Goal: Find specific page/section: Find specific page/section

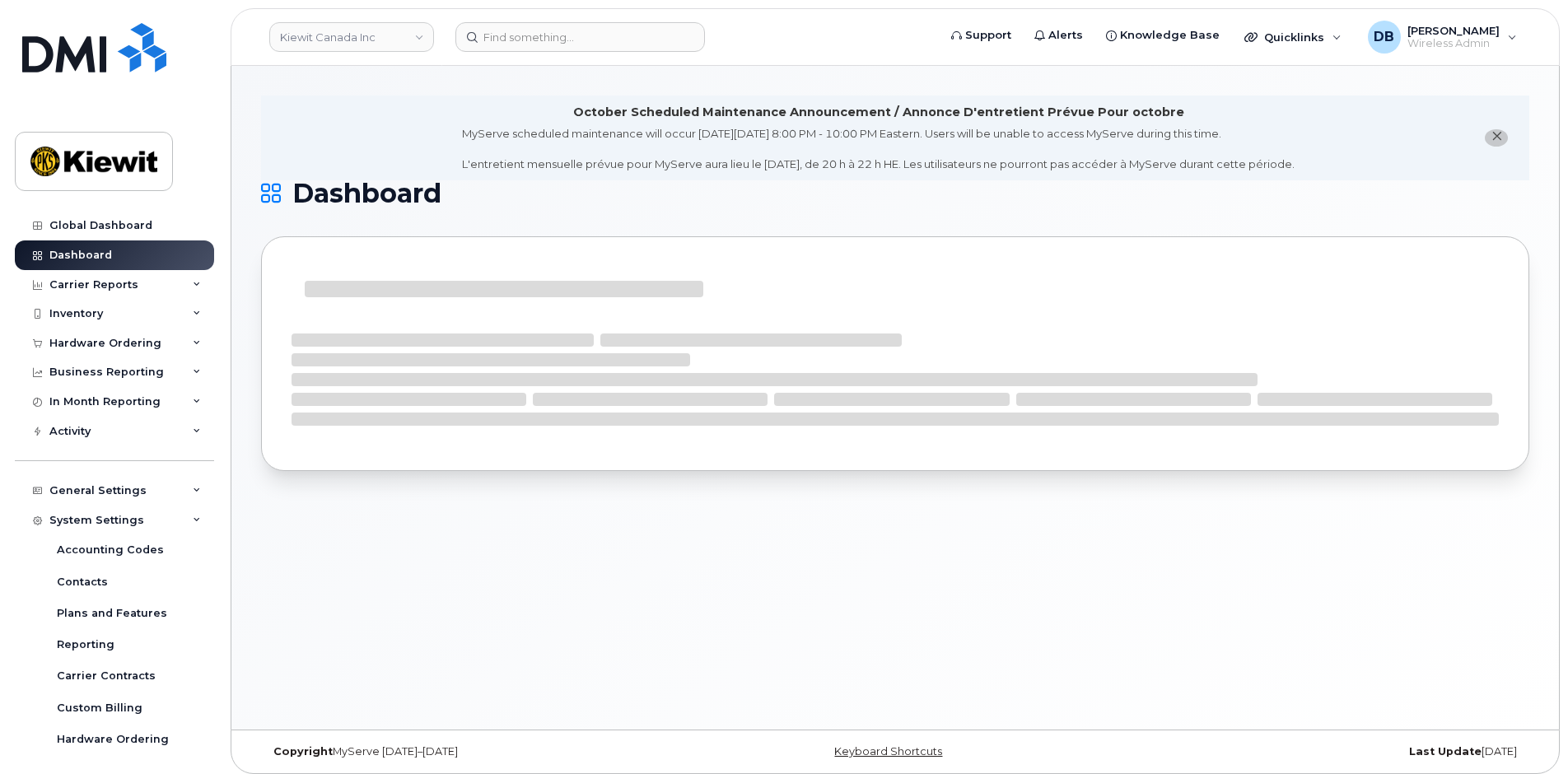
scroll to position [98, 0]
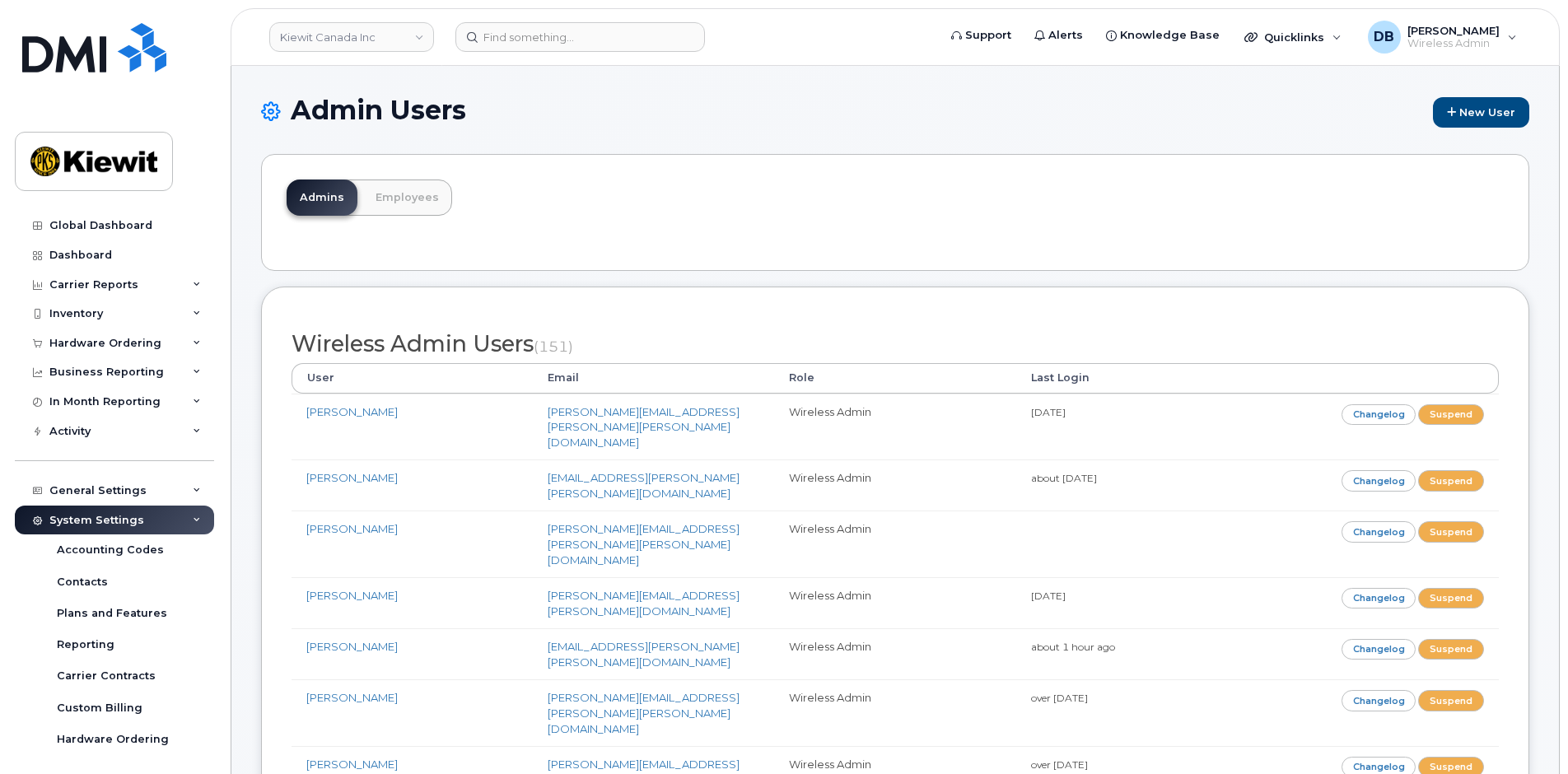
click at [830, 215] on div "Admins Employees" at bounding box center [895, 212] width 1268 height 117
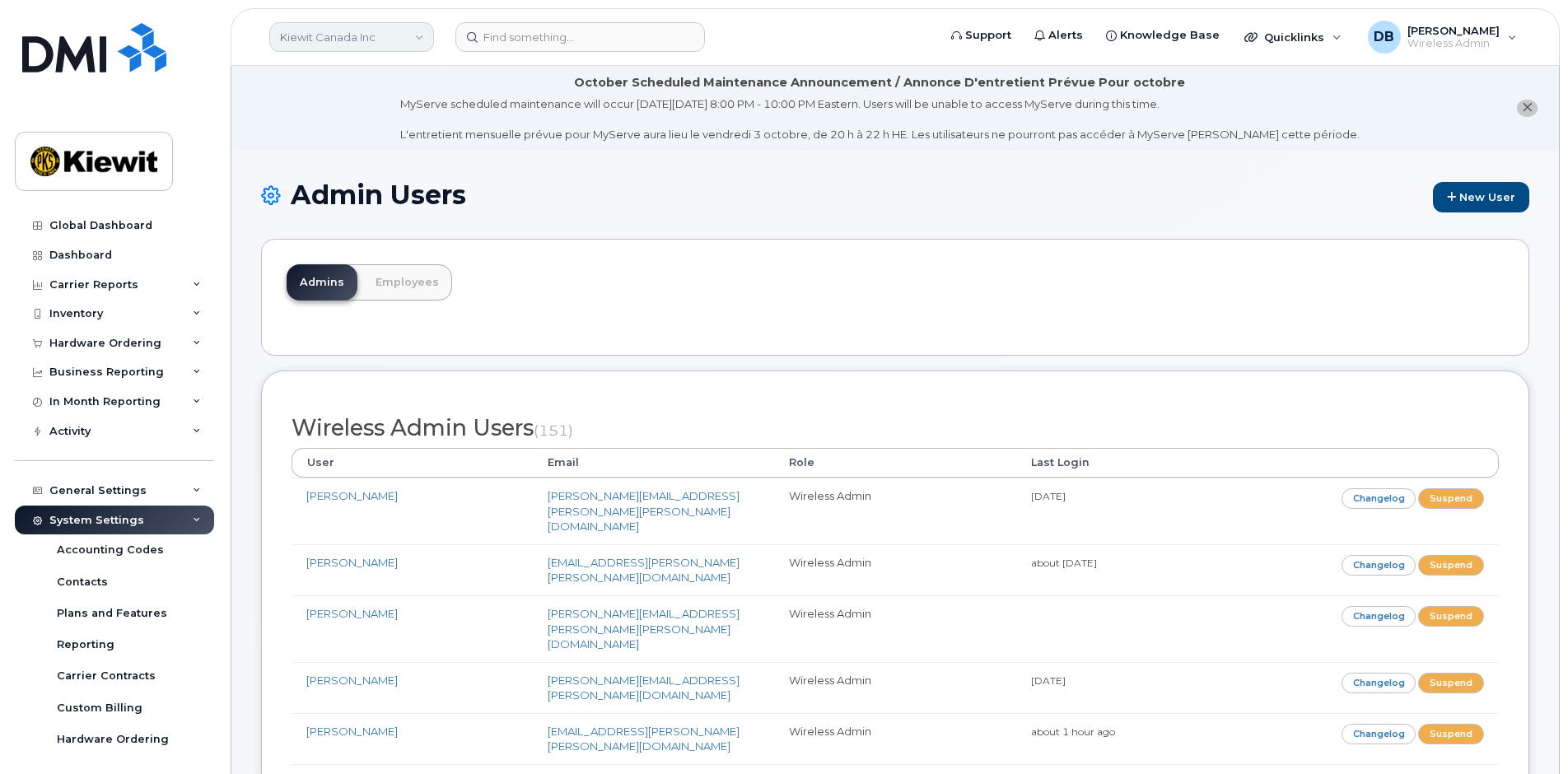
click at [401, 41] on link "Kiewit Canada Inc" at bounding box center [352, 37] width 165 height 30
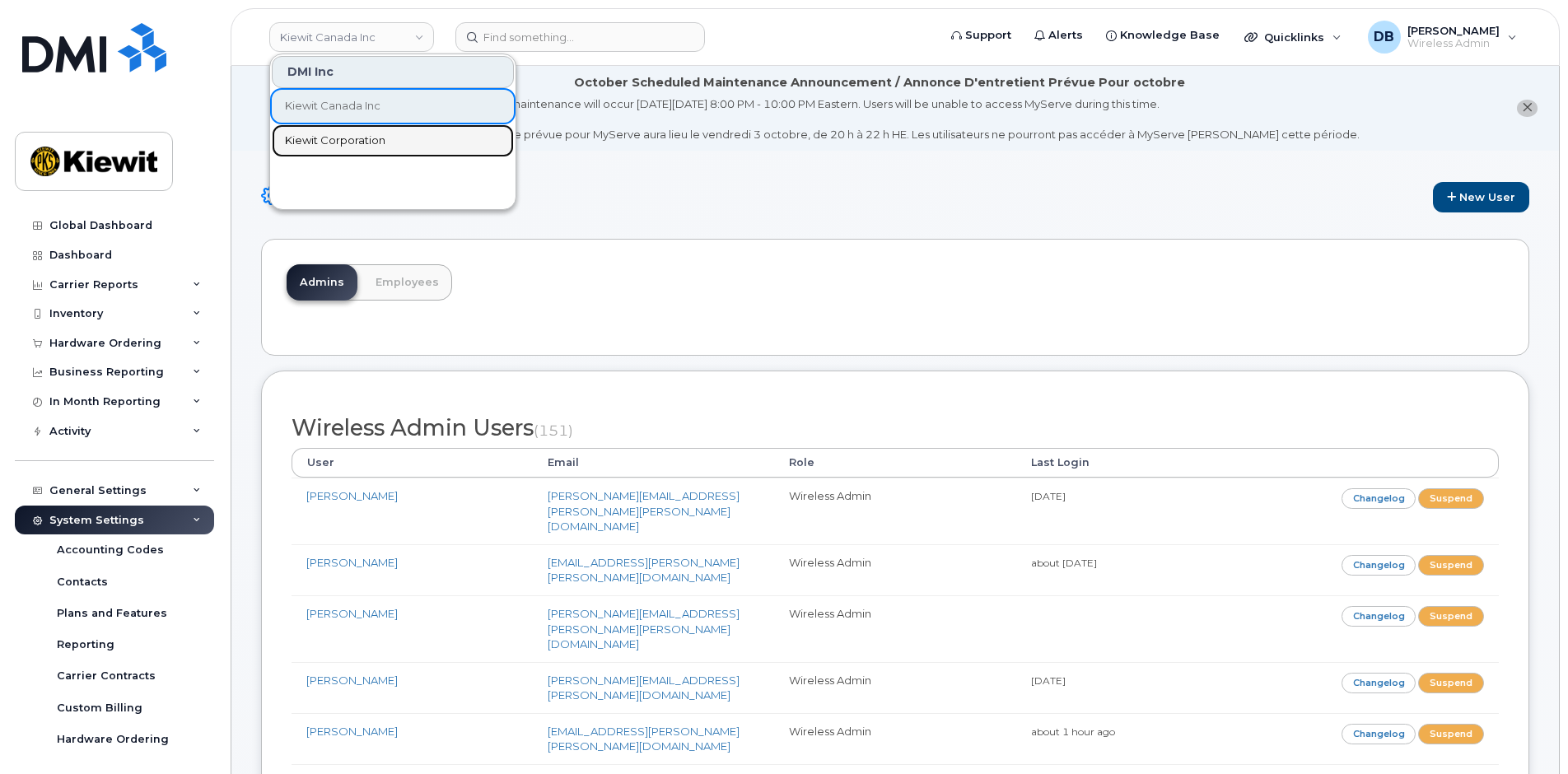
click at [343, 147] on span "Kiewit Corporation" at bounding box center [334, 141] width 100 height 17
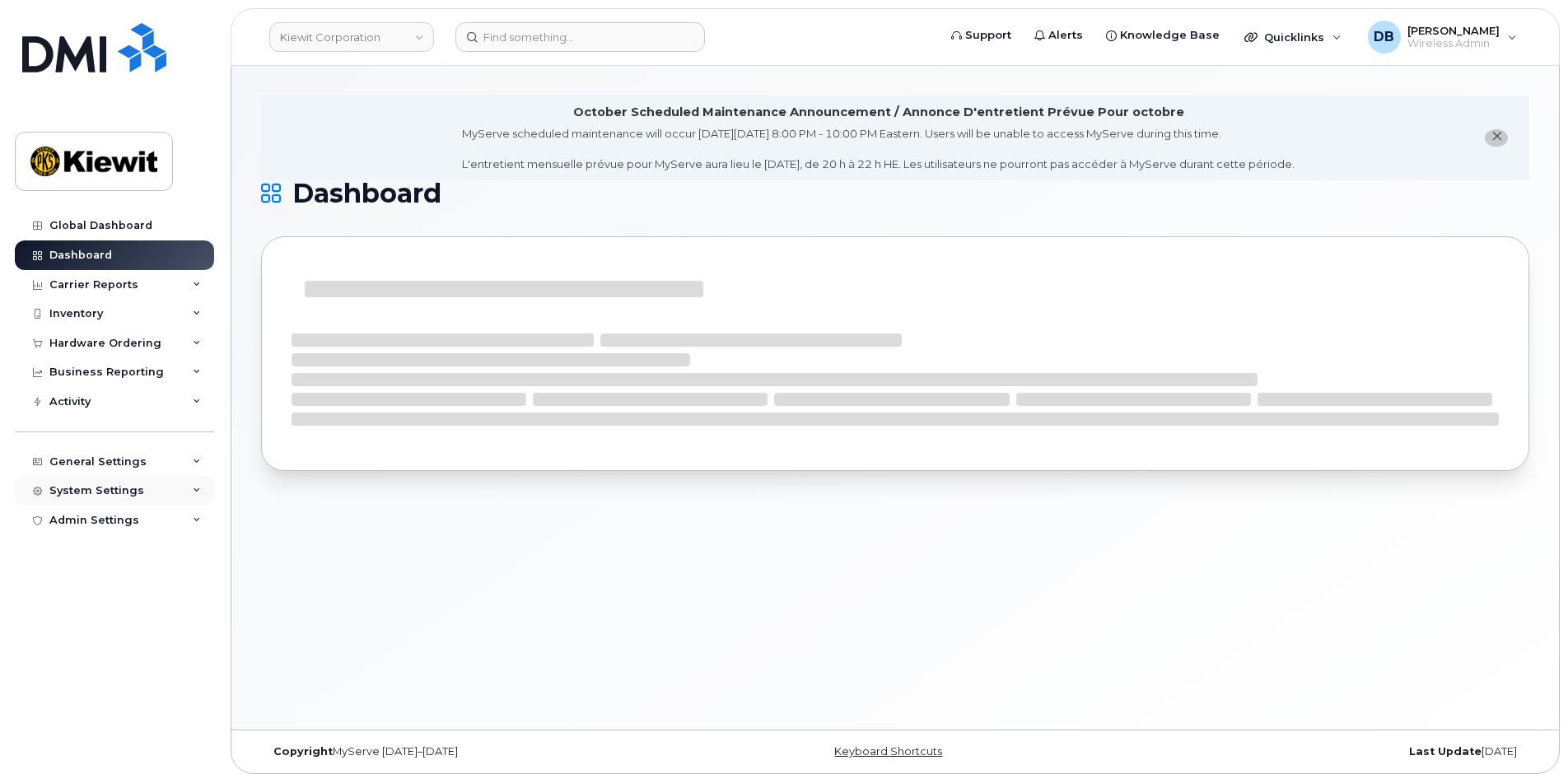
click at [105, 496] on div "System Settings" at bounding box center [96, 490] width 95 height 13
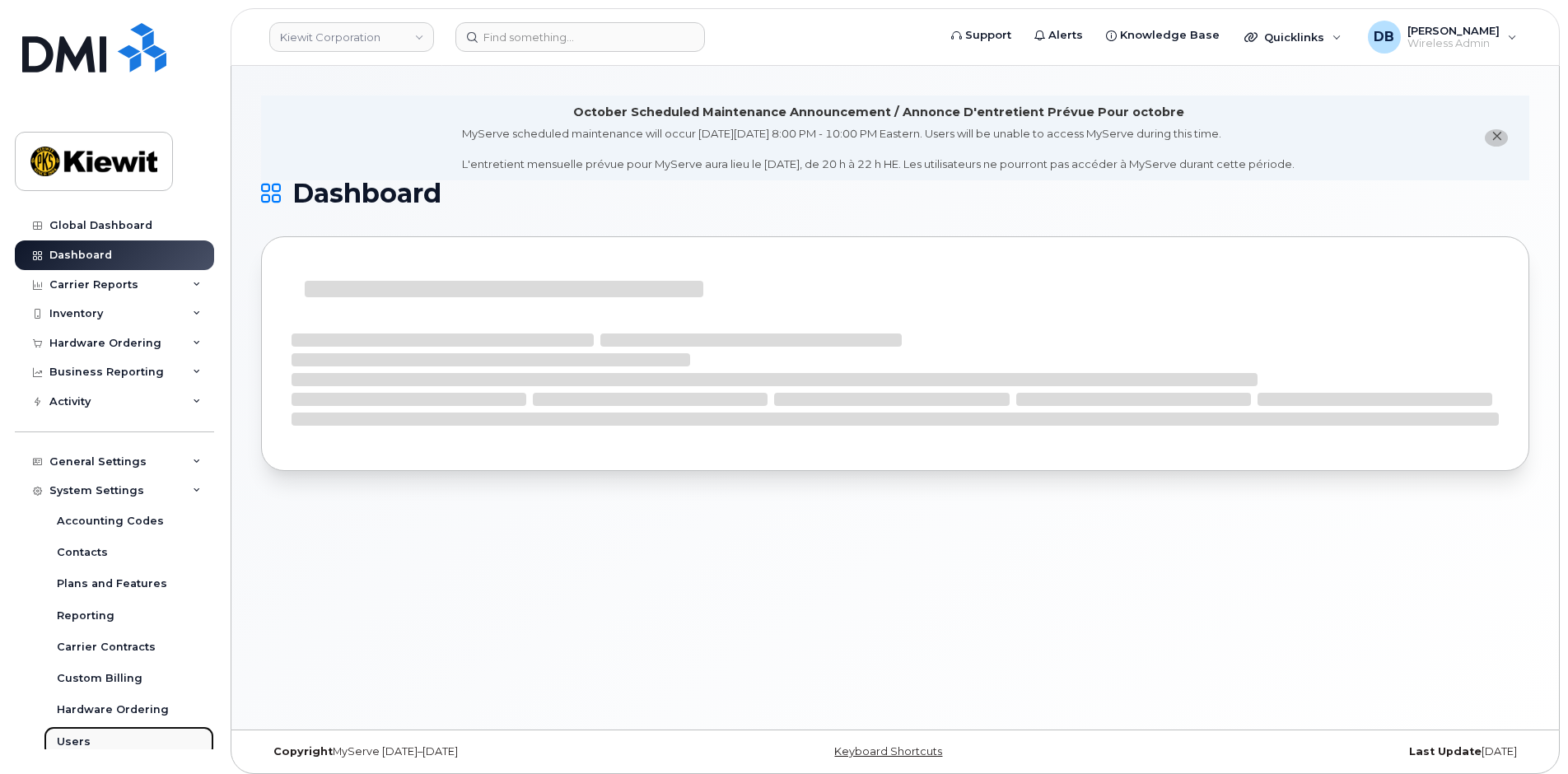
click at [67, 738] on div "Users" at bounding box center [74, 742] width 34 height 15
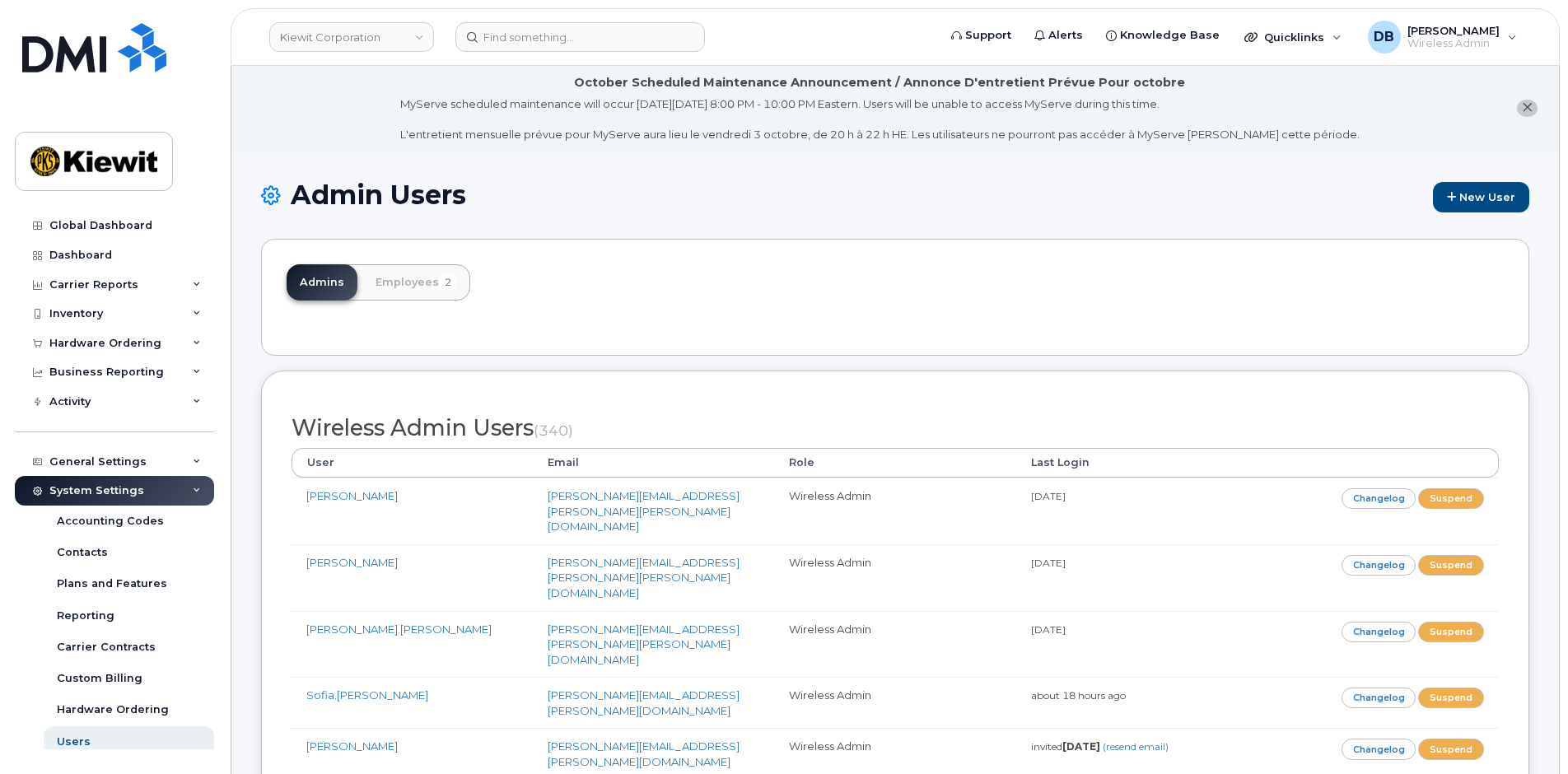
click at [675, 225] on div "Admin Users New User" at bounding box center [895, 210] width 1268 height 58
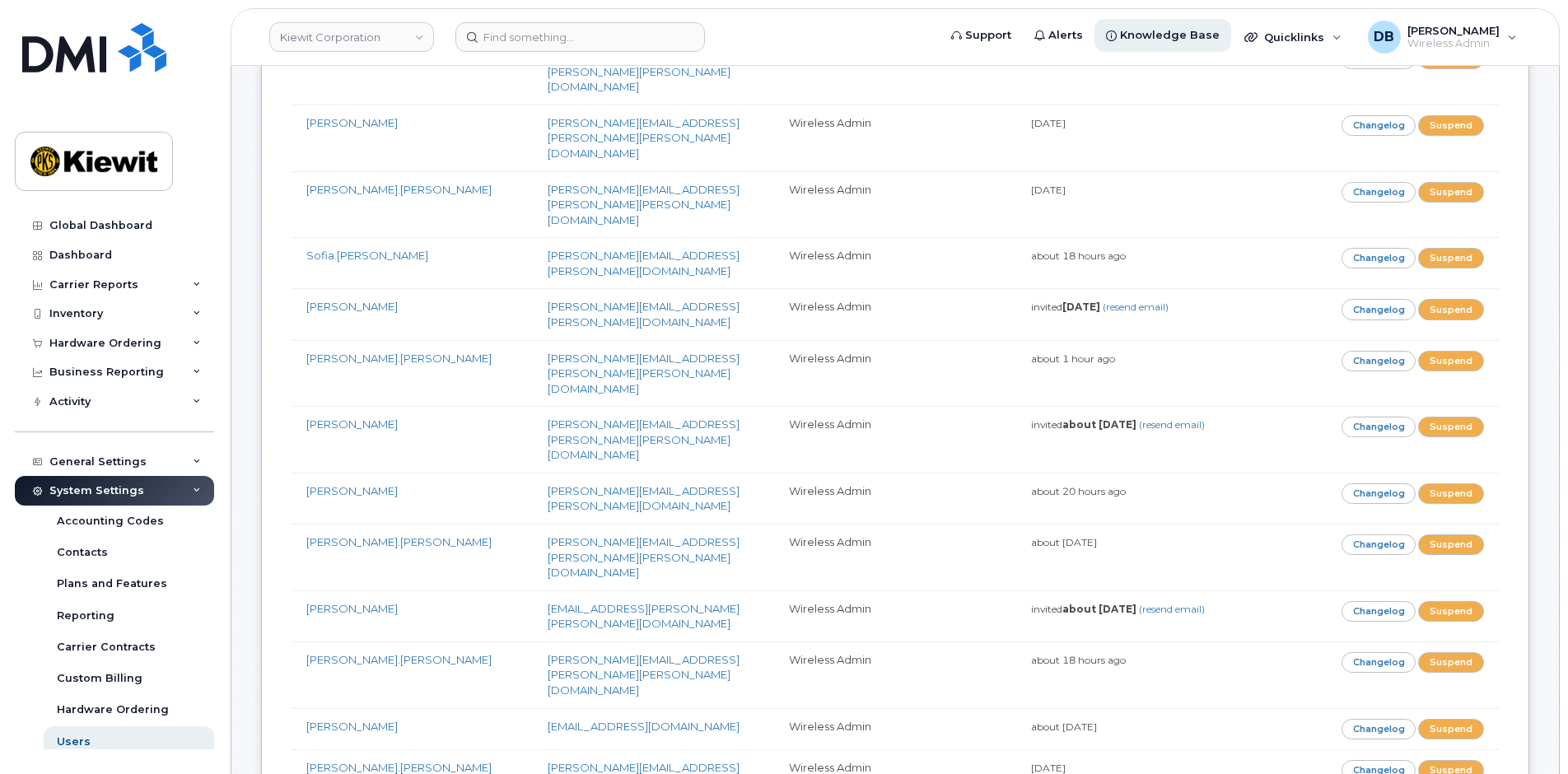
scroll to position [2836, 0]
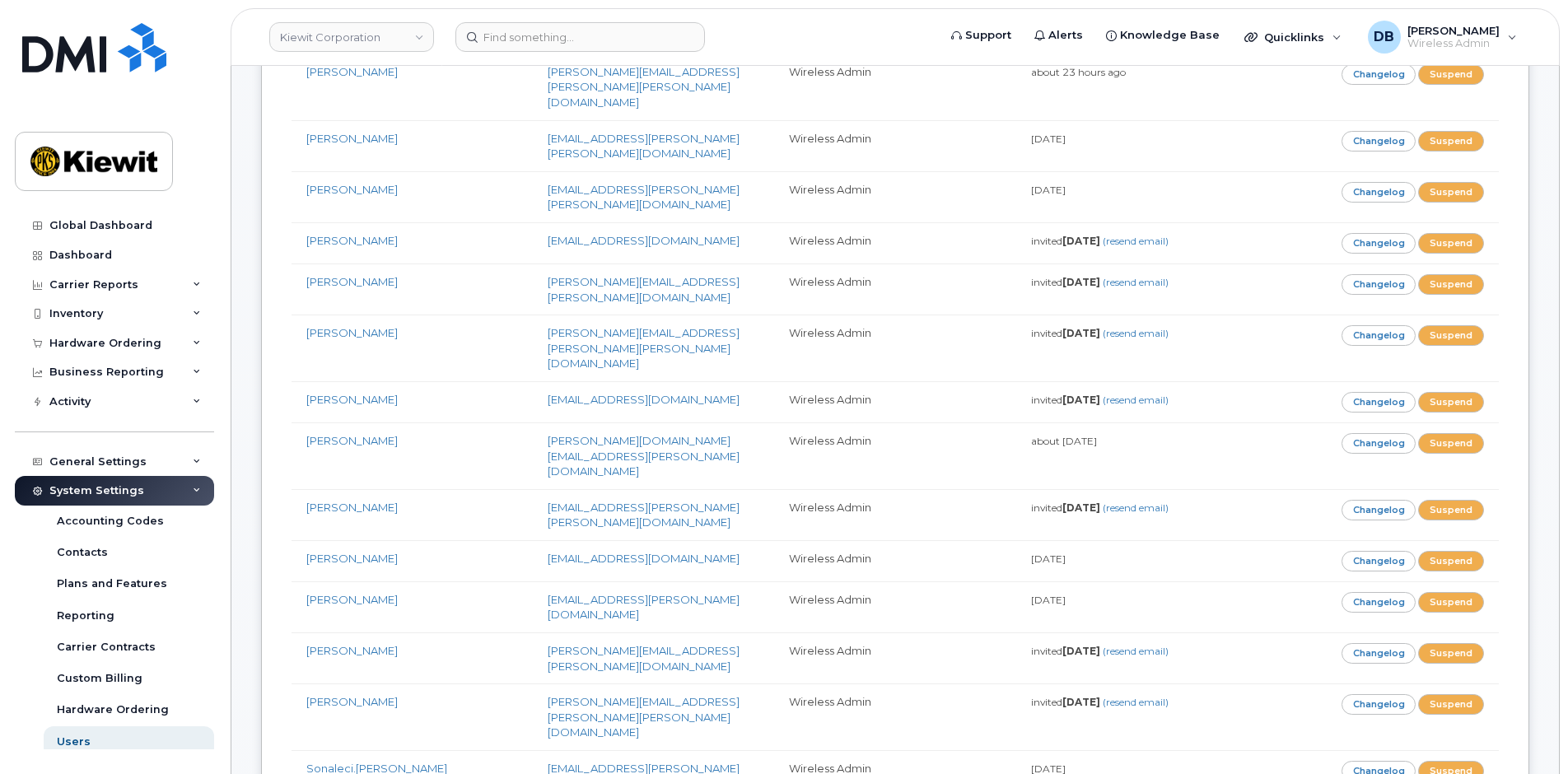
drag, startPoint x: 405, startPoint y: 398, endPoint x: 303, endPoint y: 394, distance: 102.1
copy link "[PERSON_NAME].[PERSON_NAME]"
